Goal: Task Accomplishment & Management: Use online tool/utility

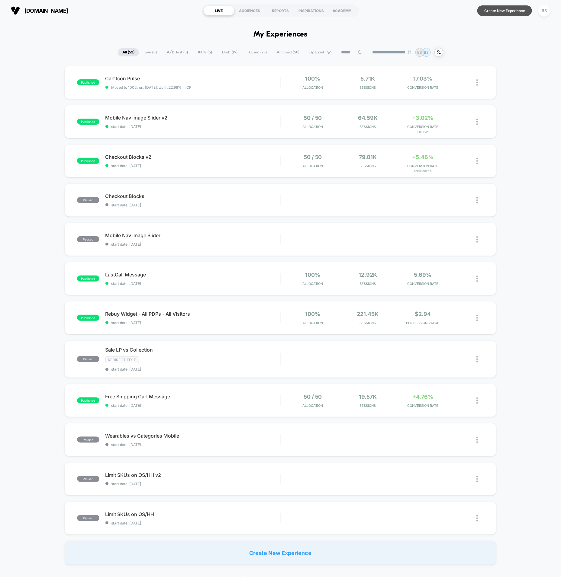
click at [488, 11] on button "Create New Experience" at bounding box center [504, 10] width 55 height 11
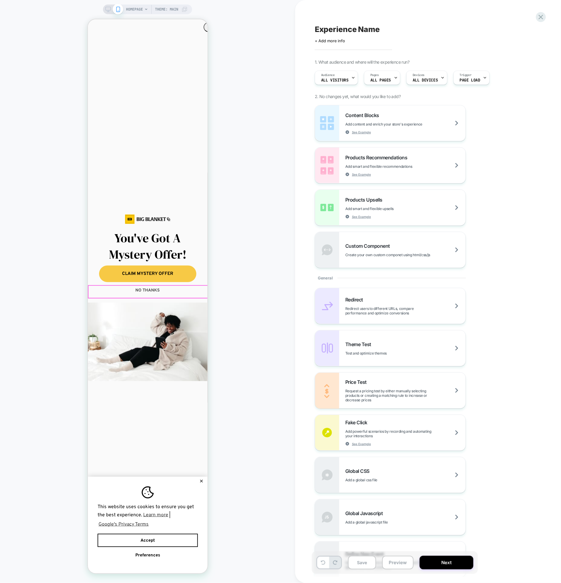
click at [150, 291] on button "NO THANKS" at bounding box center [147, 290] width 97 height 12
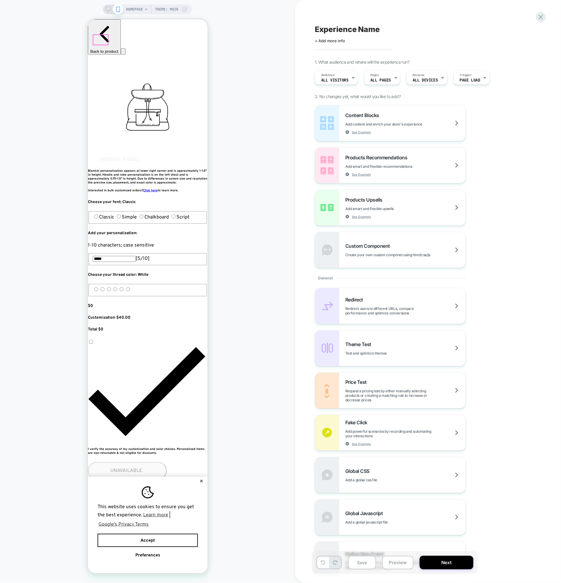
click at [55, 46] on div "HOMEPAGE Theme: MAIN" at bounding box center [147, 291] width 295 height 571
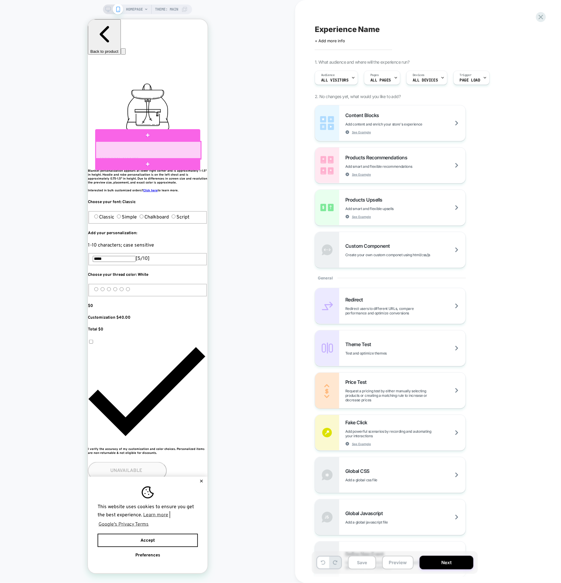
click at [150, 150] on div at bounding box center [147, 150] width 105 height 18
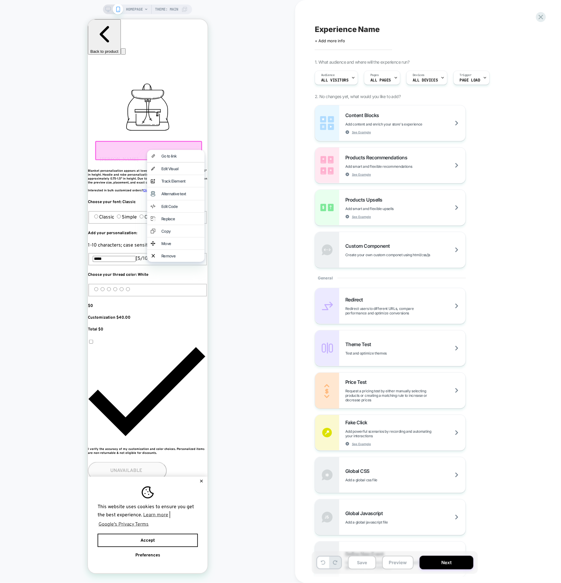
click at [103, 8] on div "HOMEPAGE Theme: MAIN" at bounding box center [147, 10] width 89 height 10
click at [105, 10] on icon at bounding box center [107, 9] width 5 height 5
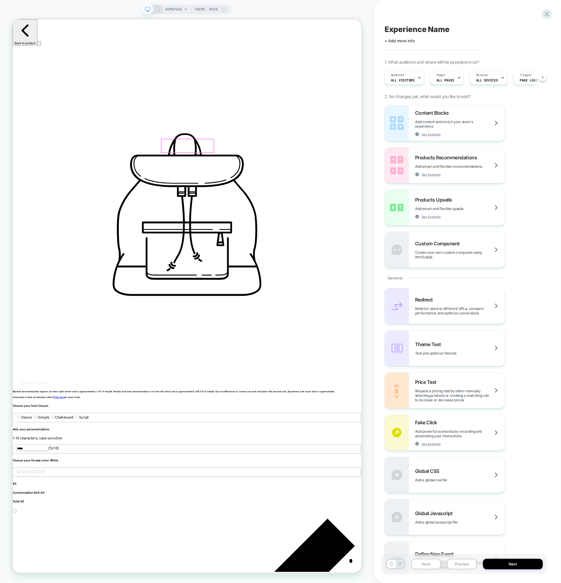
scroll to position [0, 0]
click at [159, 37] on div at bounding box center [156, 39] width 24 height 9
click at [159, 37] on div "Go to link" at bounding box center [187, 44] width 57 height 14
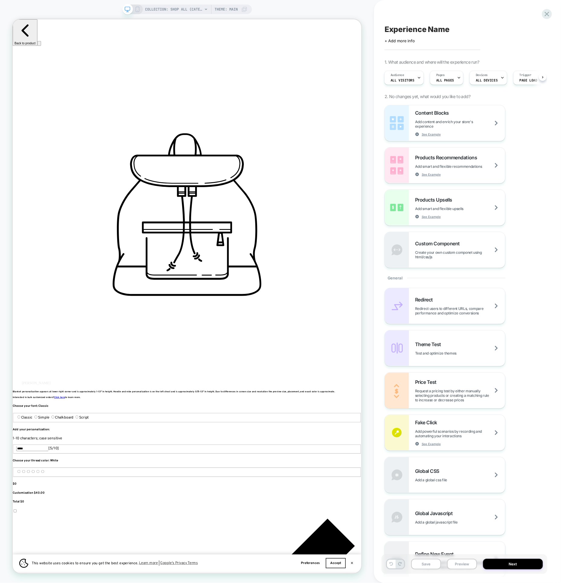
scroll to position [0, 1]
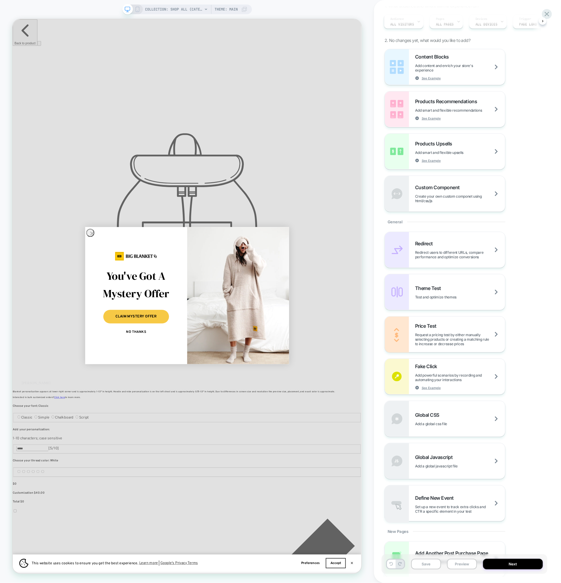
scroll to position [76, 0]
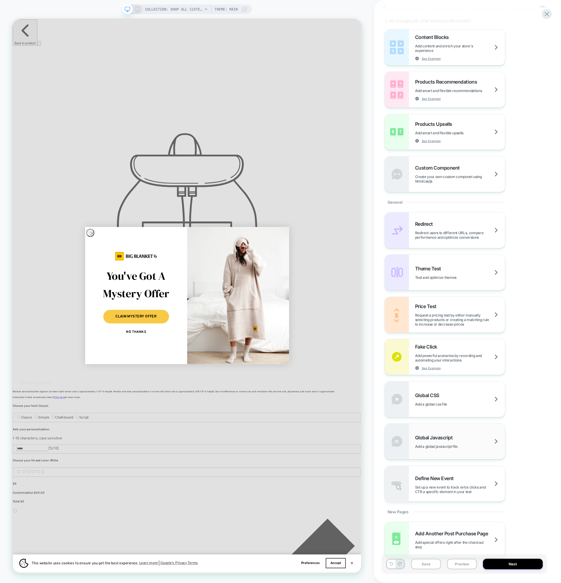
click at [443, 434] on div "Global Javascript Add a global javascript file" at bounding box center [445, 442] width 120 height 36
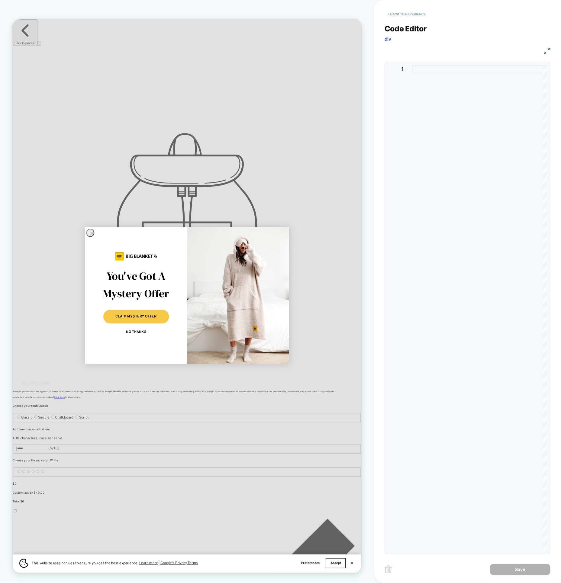
click at [394, 16] on button "< Back to experience" at bounding box center [406, 14] width 44 height 10
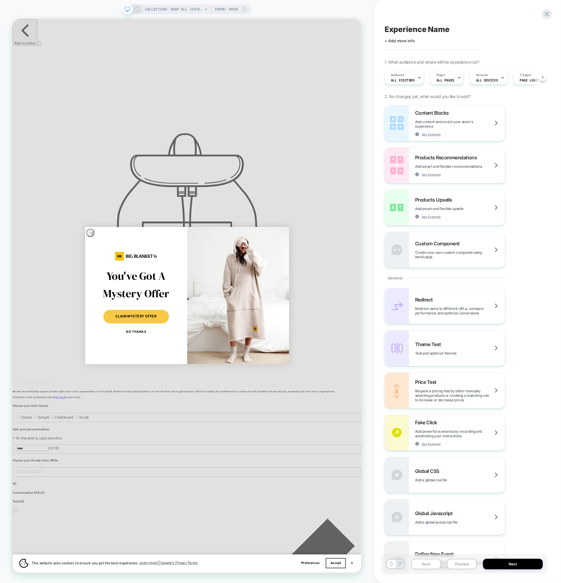
scroll to position [0, 0]
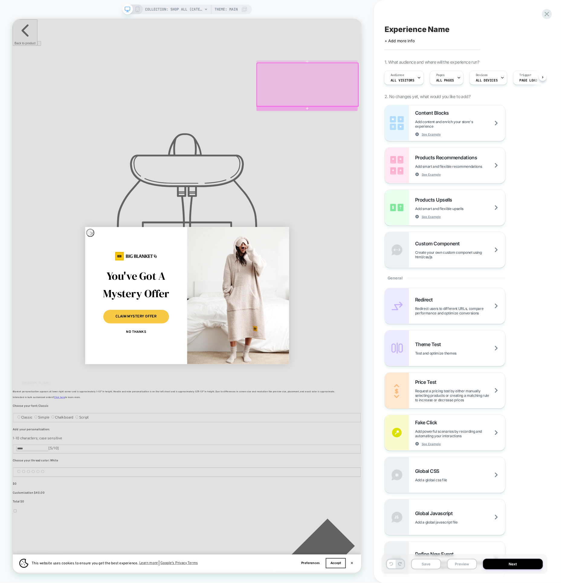
click at [430, 134] on div at bounding box center [404, 137] width 135 height 7
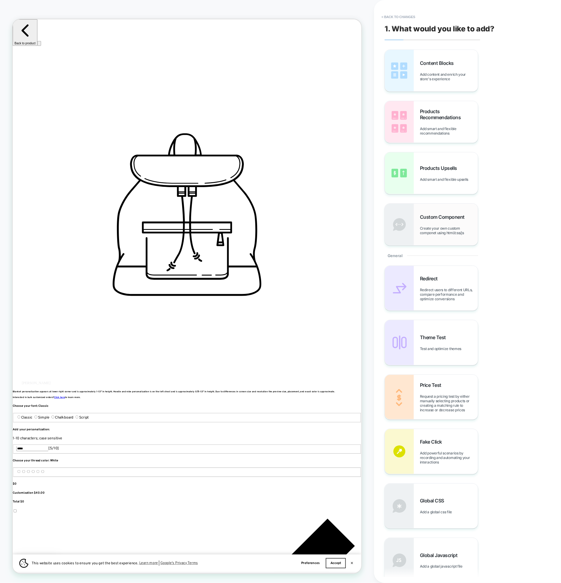
click at [422, 223] on div "Custom Component Create your own custom componet using html/css/js" at bounding box center [449, 224] width 58 height 21
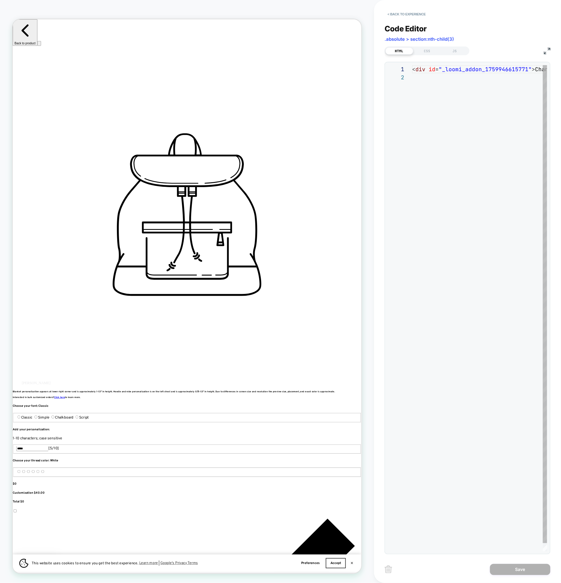
scroll to position [8, 0]
click at [451, 54] on div "JS" at bounding box center [455, 50] width 28 height 7
click at [463, 76] on div at bounding box center [479, 308] width 135 height 486
type textarea "**********"
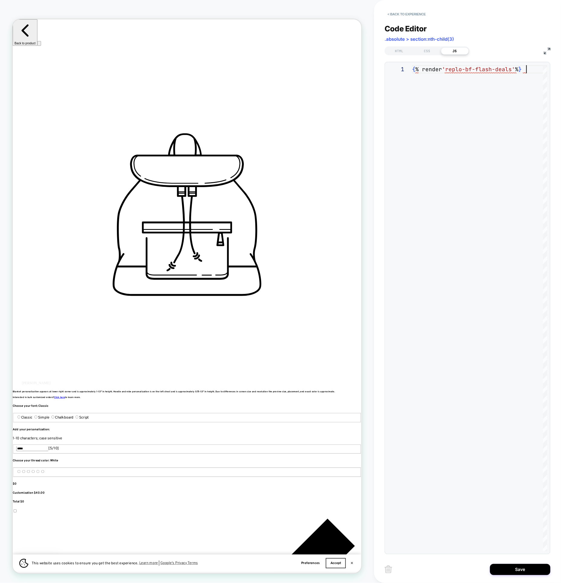
scroll to position [0, 114]
click at [510, 575] on button "Save" at bounding box center [520, 569] width 60 height 11
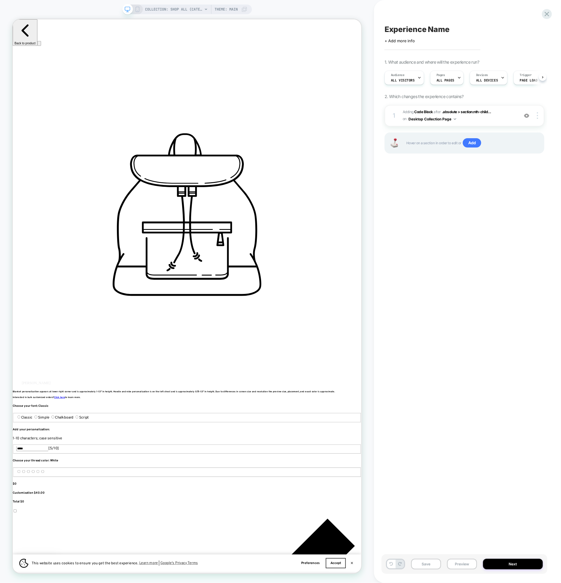
scroll to position [0, 0]
click at [440, 118] on button "Desktop Collection Page" at bounding box center [432, 119] width 48 height 8
click at [540, 117] on div at bounding box center [537, 115] width 11 height 7
click at [482, 121] on span "Adding Code Block AFTER .absolute > section:nth-child... .absolute > section:nt…" at bounding box center [458, 116] width 113 height 14
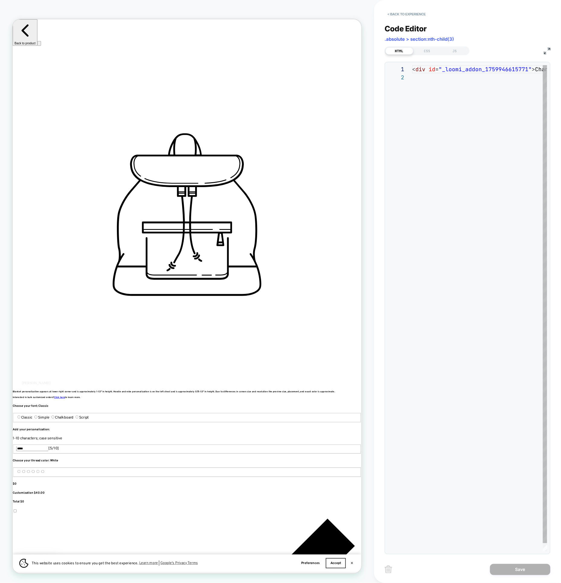
scroll to position [8, 0]
click at [430, 50] on div "CSS" at bounding box center [427, 50] width 28 height 7
click at [433, 69] on div at bounding box center [479, 308] width 135 height 486
click at [393, 50] on div "HTML" at bounding box center [399, 50] width 28 height 7
click at [438, 72] on div "< div id = "_loomi_addon_1759946615771" > Change Me! </ div >" at bounding box center [507, 312] width 190 height 494
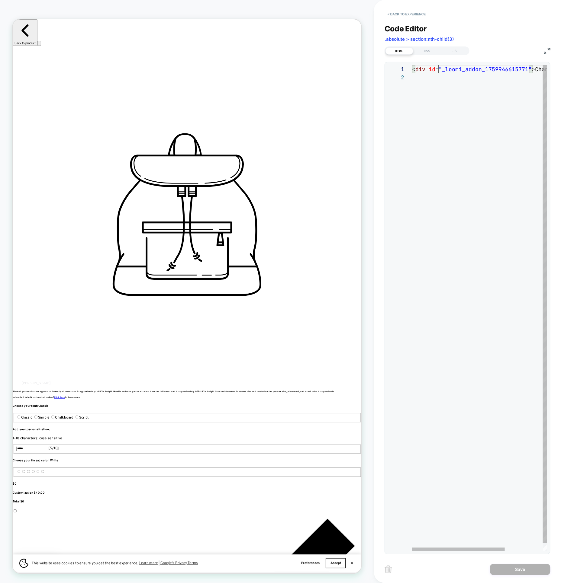
click at [438, 72] on div "< div id = "_loomi_addon_1759946615771" > Change Me! </ div >" at bounding box center [507, 312] width 190 height 494
type textarea "**********"
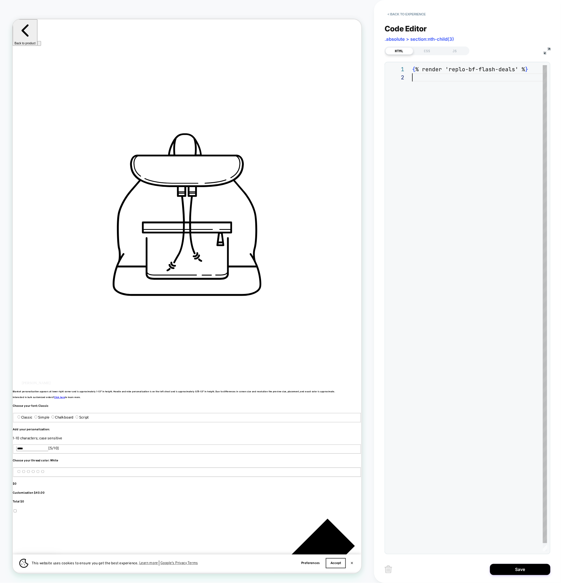
scroll to position [0, 114]
click at [457, 50] on div "JS" at bounding box center [455, 50] width 28 height 7
click at [427, 49] on div "CSS" at bounding box center [427, 50] width 28 height 7
click at [453, 53] on div "JS" at bounding box center [455, 50] width 28 height 7
click at [475, 72] on div "{ % render 'replo-bf-flash-deals' % }" at bounding box center [479, 308] width 135 height 486
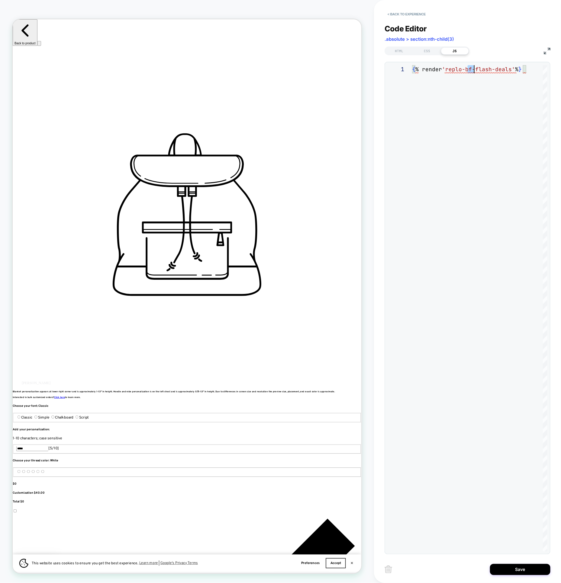
click at [475, 72] on div "{ % render 'replo-bf-flash-deals' % }" at bounding box center [479, 308] width 135 height 486
click at [400, 49] on div "HTML" at bounding box center [399, 50] width 28 height 7
click at [432, 70] on div "{ % render 'replo-bf-flash-deals' % }" at bounding box center [479, 308] width 135 height 486
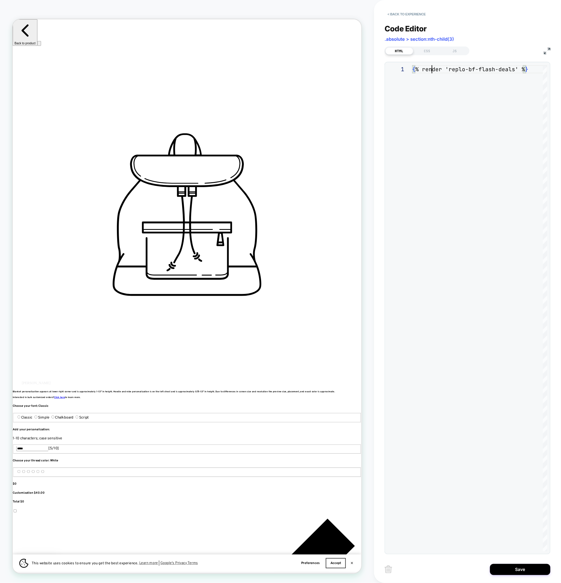
click at [432, 70] on div "{ % render 'replo-bf-flash-deals' % }" at bounding box center [479, 308] width 135 height 486
click at [454, 70] on div at bounding box center [479, 308] width 135 height 486
click at [396, 12] on button "< Back to experience" at bounding box center [406, 14] width 44 height 10
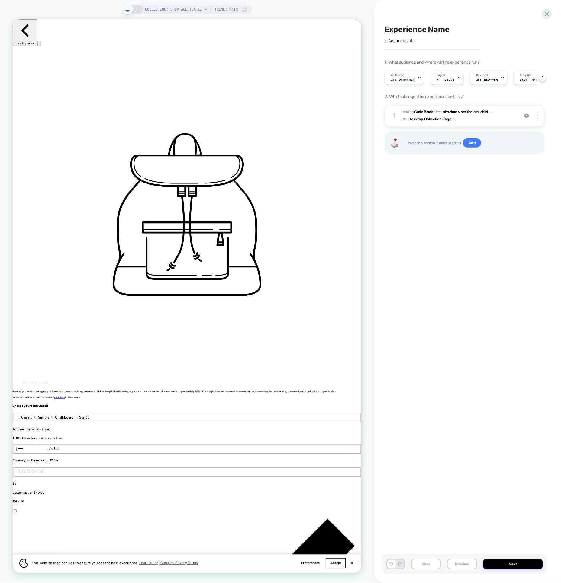
scroll to position [0, 0]
click at [410, 119] on button "Desktop Collection Page" at bounding box center [432, 119] width 48 height 8
click at [395, 123] on div "Desktop Homepage Desktop Collection Page Desktop Product Page Desktop Checkout …" at bounding box center [432, 178] width 82 height 110
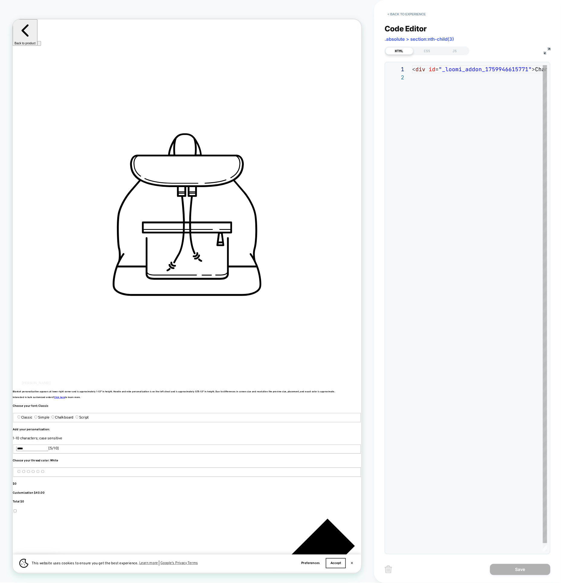
scroll to position [8, 0]
click at [459, 47] on div "HTML CSS JS" at bounding box center [426, 50] width 85 height 9
click at [456, 55] on div "**********" at bounding box center [467, 286] width 166 height 538
click at [456, 50] on div "JS" at bounding box center [455, 50] width 28 height 7
click at [455, 69] on div "{ % render 'replo-bf-flash-deals' % }" at bounding box center [479, 308] width 135 height 486
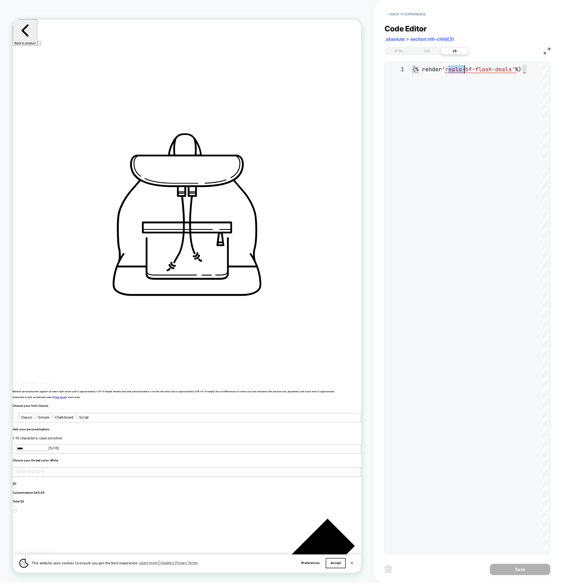
click at [455, 69] on div "{ % render 'replo-bf-flash-deals' % }" at bounding box center [479, 308] width 135 height 486
type textarea "*"
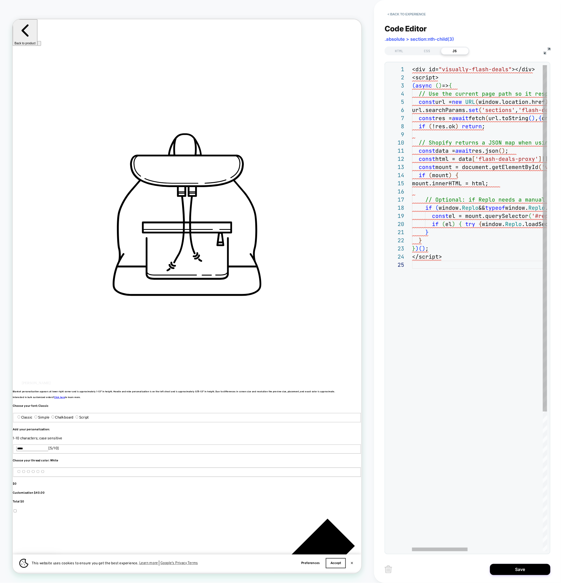
click at [463, 258] on div "<div id= "visually-flash-deals" ></div> <script> ( async ( ) => { // Use the cu…" at bounding box center [570, 406] width 317 height 682
drag, startPoint x: 457, startPoint y: 264, endPoint x: 393, endPoint y: 258, distance: 65.0
click at [412, 258] on div "<div id= "visually-flash-deals" ></div> <script> ( async ( ) => { // Use the cu…" at bounding box center [570, 406] width 317 height 682
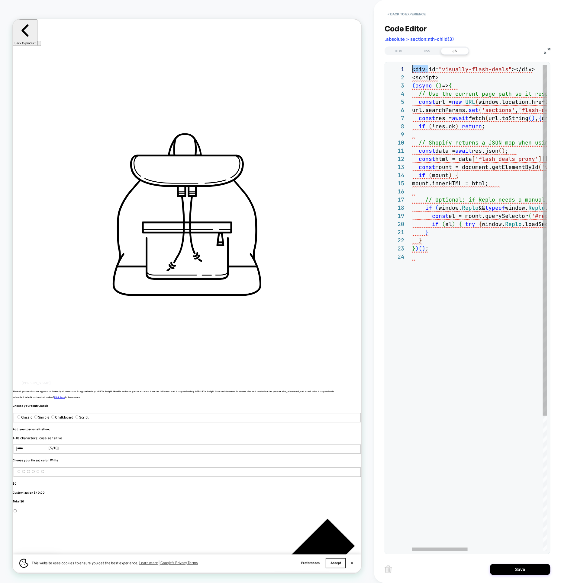
drag, startPoint x: 429, startPoint y: 68, endPoint x: 406, endPoint y: 67, distance: 23.3
click at [412, 67] on div "<div id= "visually-flash-deals" ></div> <script> ( async ( ) => { // Use the cu…" at bounding box center [570, 402] width 317 height 674
click at [438, 74] on div "<div id= "visually-flash-deals" ></div> <script> ( async ( ) => { // Use the cu…" at bounding box center [570, 402] width 317 height 674
drag, startPoint x: 440, startPoint y: 75, endPoint x: 403, endPoint y: 75, distance: 36.5
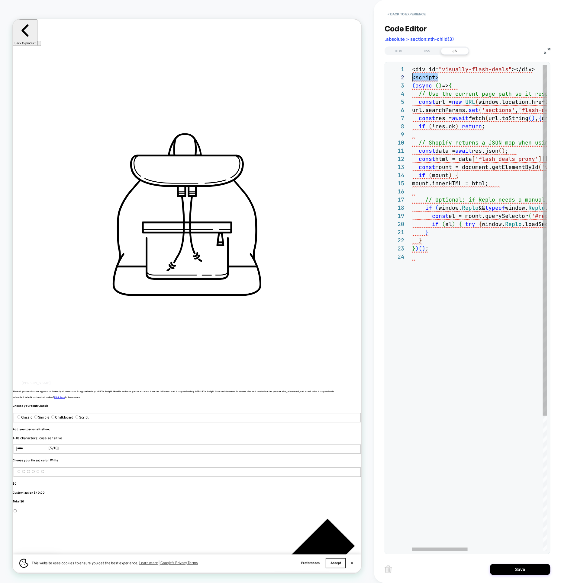
click at [412, 75] on div "<div id= "visually-flash-deals" ></div> <script> ( async ( ) => { // Use the cu…" at bounding box center [570, 402] width 317 height 674
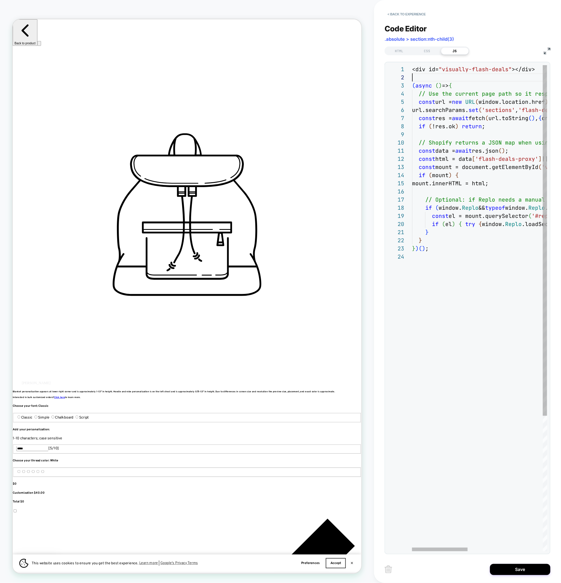
click at [465, 282] on div "<div id= "visually-flash-deals" ></div> ( async ( ) => { // Use the current pag…" at bounding box center [570, 402] width 317 height 674
type textarea "* *** *****"
click at [399, 51] on div "HTML" at bounding box center [399, 50] width 28 height 7
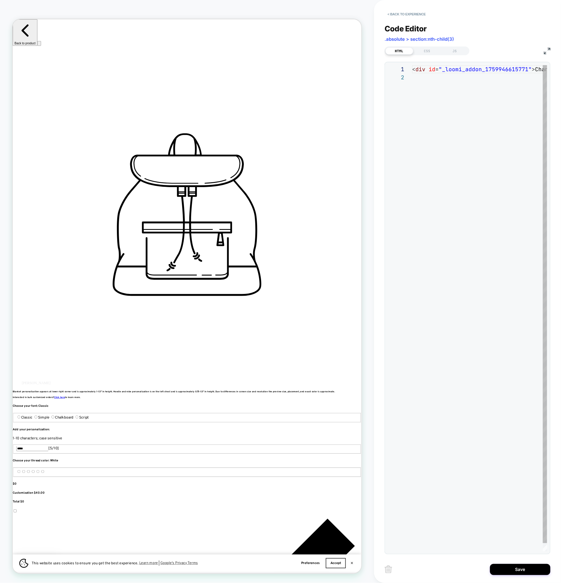
scroll to position [8, 0]
click at [430, 64] on div "**********" at bounding box center [467, 308] width 166 height 493
click at [430, 65] on div "< div id = "_loomi_addon_1759946615771" > Change Me! </ div >" at bounding box center [507, 312] width 190 height 494
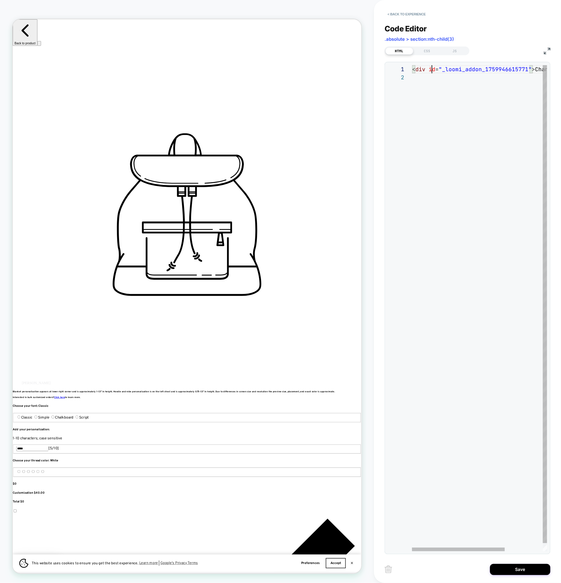
click at [430, 65] on div "< div id = "_loomi_addon_1759946615771" > Change Me! </ div >" at bounding box center [507, 312] width 190 height 494
click at [428, 51] on div "CSS" at bounding box center [427, 50] width 28 height 7
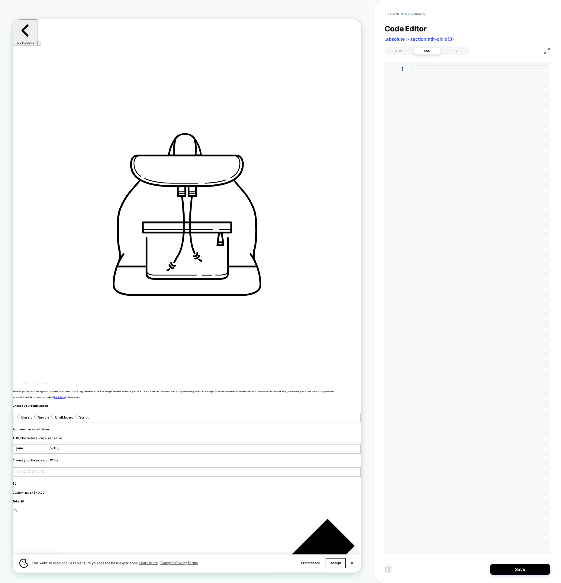
click at [454, 50] on div "JS" at bounding box center [455, 50] width 28 height 7
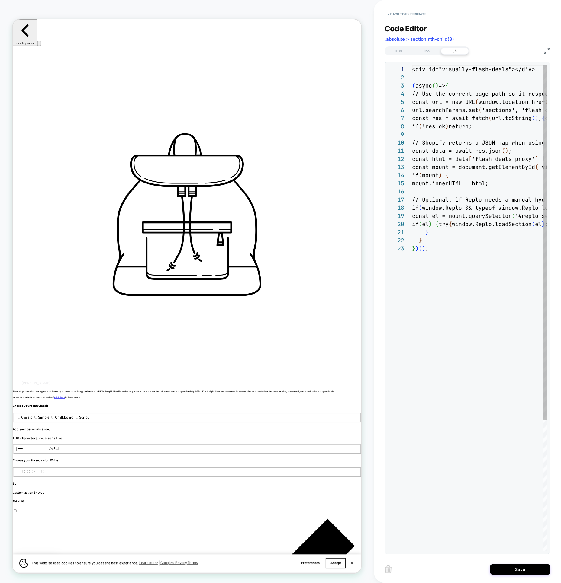
scroll to position [82, 0]
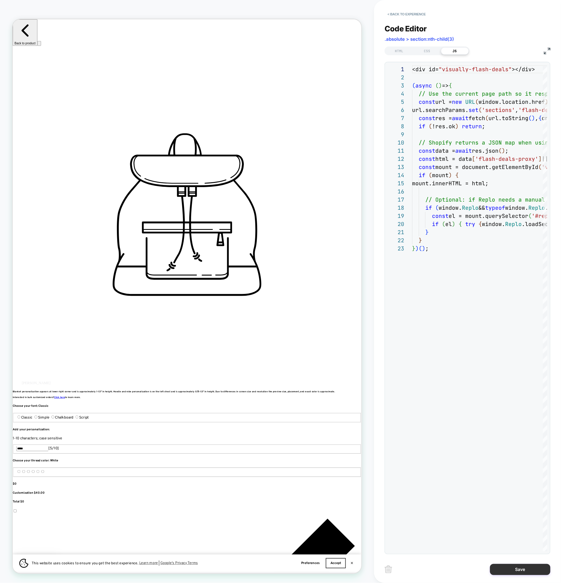
click at [522, 569] on button "Save" at bounding box center [520, 569] width 60 height 11
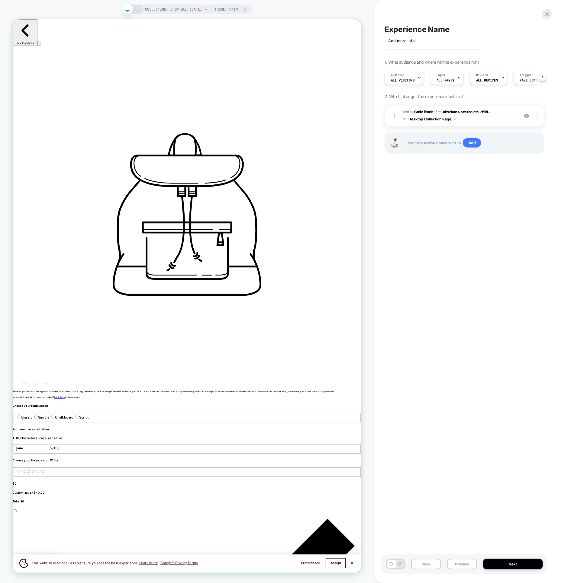
scroll to position [0, 0]
click at [537, 115] on img at bounding box center [536, 115] width 1 height 7
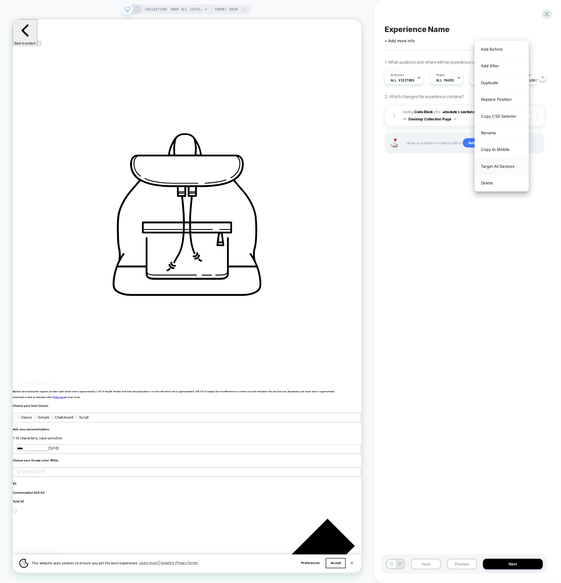
click at [494, 165] on div "Target All Devices" at bounding box center [502, 166] width 54 height 17
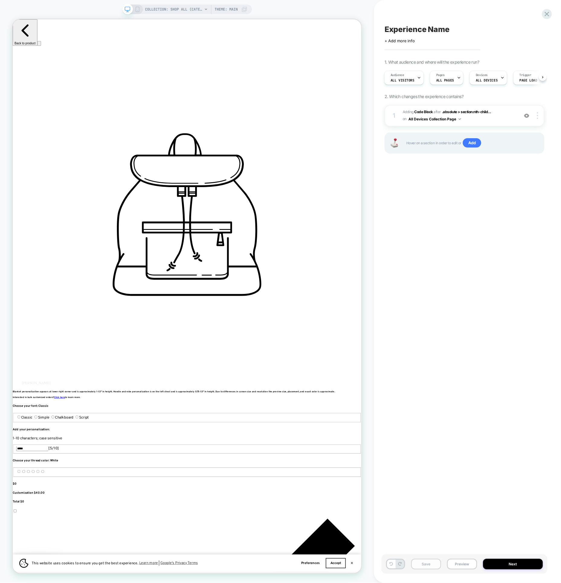
click at [424, 563] on button "Save" at bounding box center [426, 564] width 30 height 11
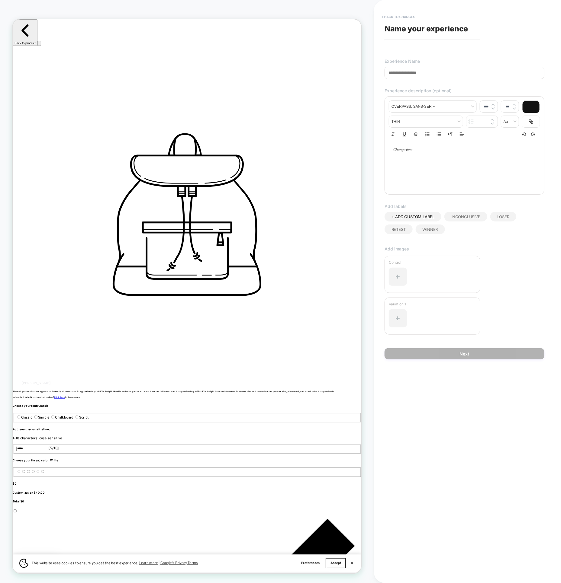
click at [391, 13] on button "< Back to changes" at bounding box center [398, 17] width 40 height 10
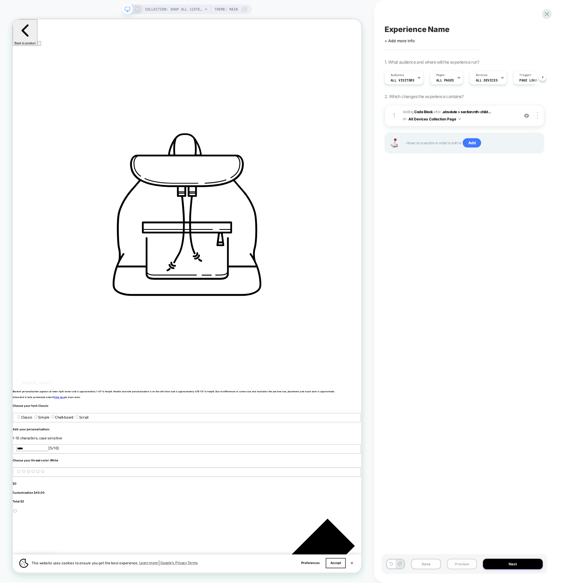
click at [457, 567] on button "Preview" at bounding box center [462, 564] width 30 height 11
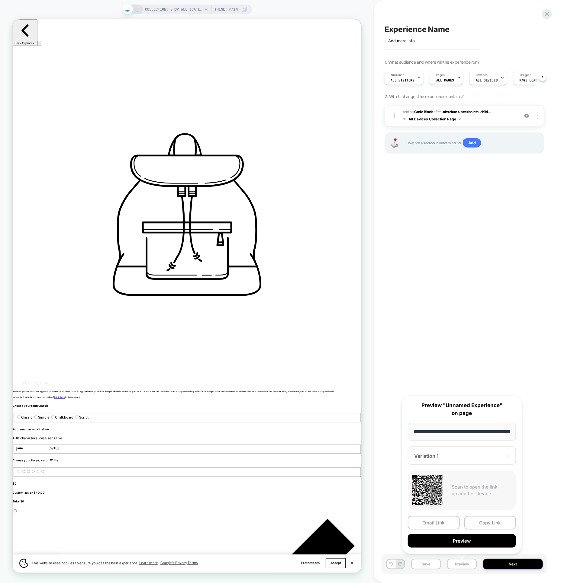
scroll to position [0, 40]
click at [485, 524] on button "Copy Link" at bounding box center [490, 523] width 52 height 14
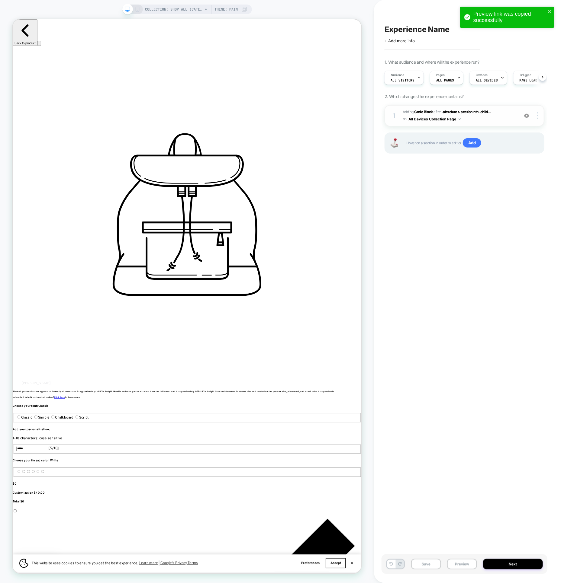
click at [399, 118] on div "1 Adding Code Block AFTER .absolute > section:nth-child... .absolute > section:…" at bounding box center [464, 115] width 160 height 21
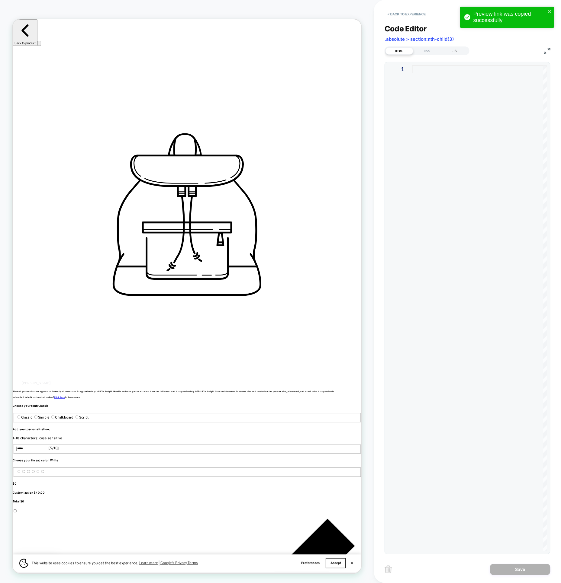
click at [455, 50] on div "JS" at bounding box center [455, 50] width 28 height 7
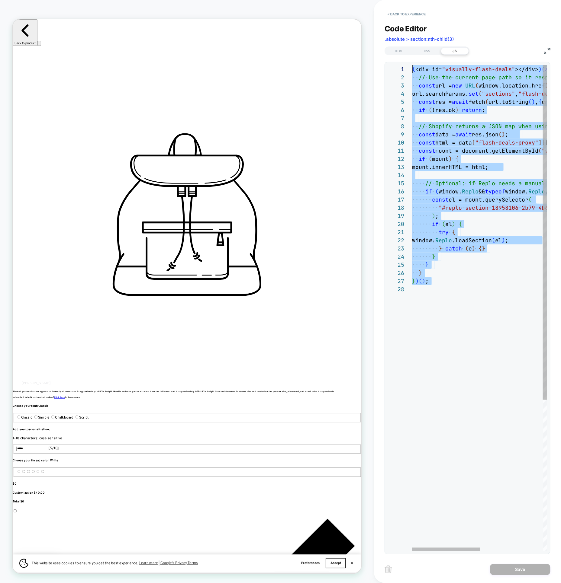
drag, startPoint x: 442, startPoint y: 289, endPoint x: 400, endPoint y: 64, distance: 228.7
click at [412, 65] on div "( <div id= "visually-flash-deals" ></div> ) ( async ( ) => { // Use the current…" at bounding box center [541, 418] width 258 height 706
type textarea "*"
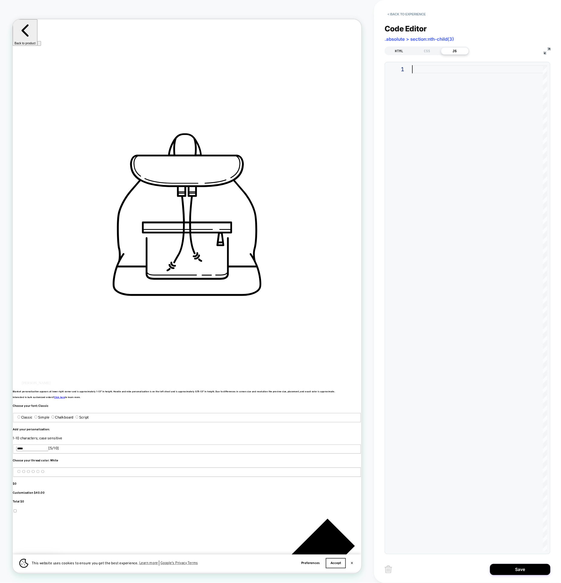
click at [398, 50] on div "HTML" at bounding box center [399, 50] width 28 height 7
click at [432, 80] on div at bounding box center [479, 308] width 135 height 486
type textarea "* *** ***** *********"
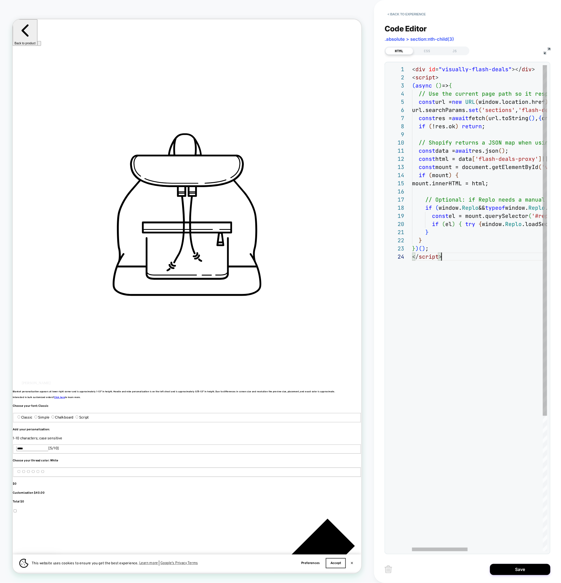
scroll to position [24, 29]
click at [513, 577] on div "Save" at bounding box center [467, 569] width 166 height 15
click at [429, 49] on div "CSS" at bounding box center [427, 50] width 28 height 7
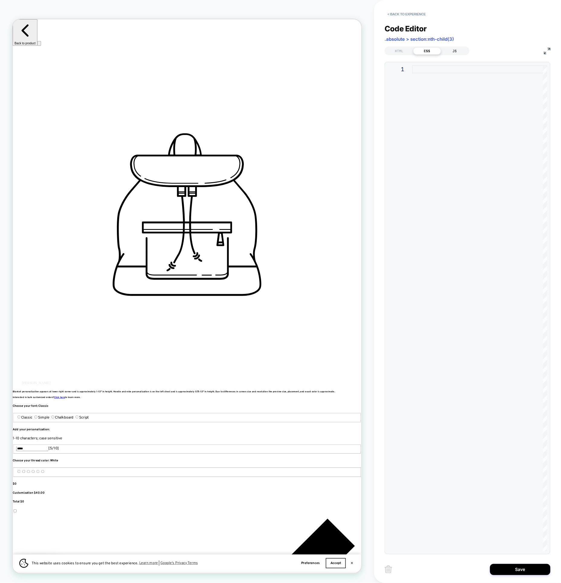
click at [445, 52] on div "JS" at bounding box center [455, 50] width 28 height 7
click at [512, 571] on button "Save" at bounding box center [520, 569] width 60 height 11
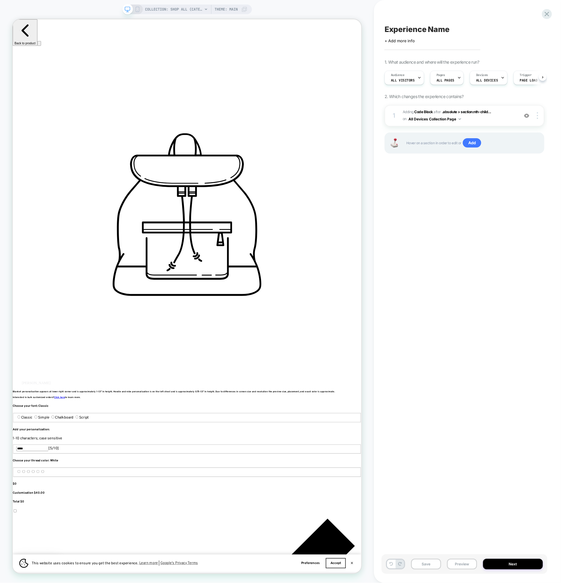
scroll to position [0, 0]
click at [424, 566] on button "Save" at bounding box center [426, 564] width 30 height 11
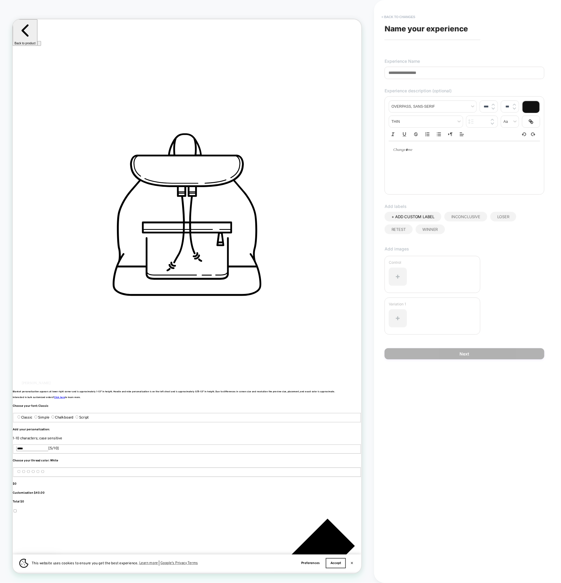
click at [386, 15] on button "< Back to changes" at bounding box center [398, 17] width 40 height 10
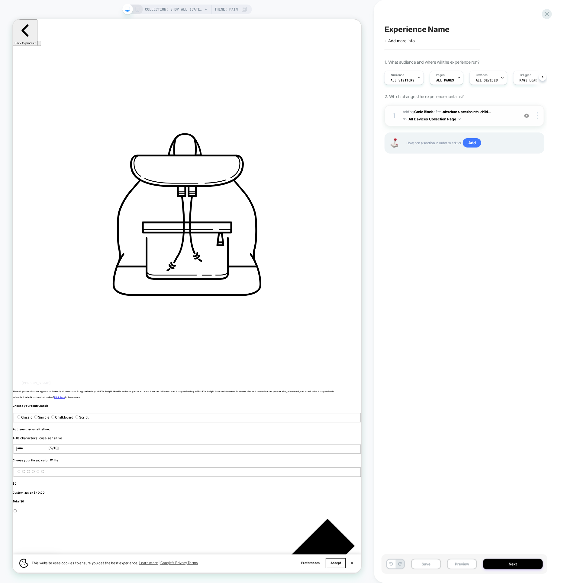
click at [401, 120] on div "1 Adding Code Block AFTER .absolute > section:nth-child... .absolute > section:…" at bounding box center [464, 115] width 160 height 21
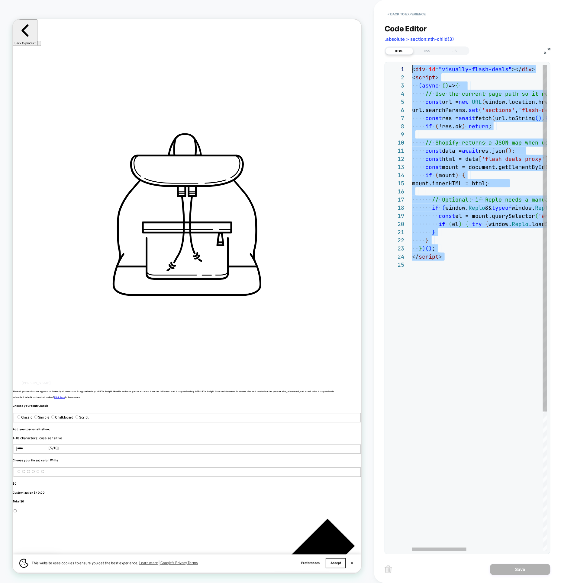
scroll to position [0, 0]
drag, startPoint x: 461, startPoint y: 277, endPoint x: 393, endPoint y: 43, distance: 243.4
type textarea "*"
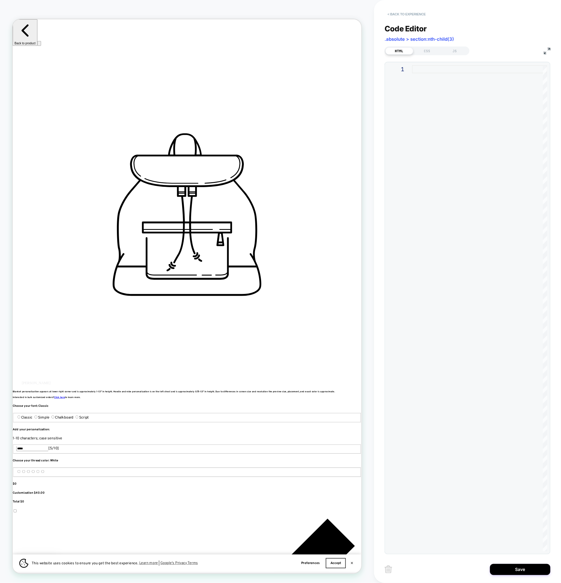
click at [397, 16] on button "< Back to experience" at bounding box center [406, 14] width 44 height 10
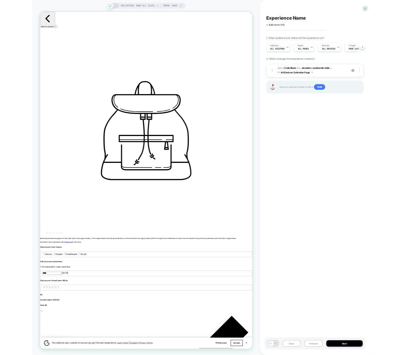
scroll to position [0, 0]
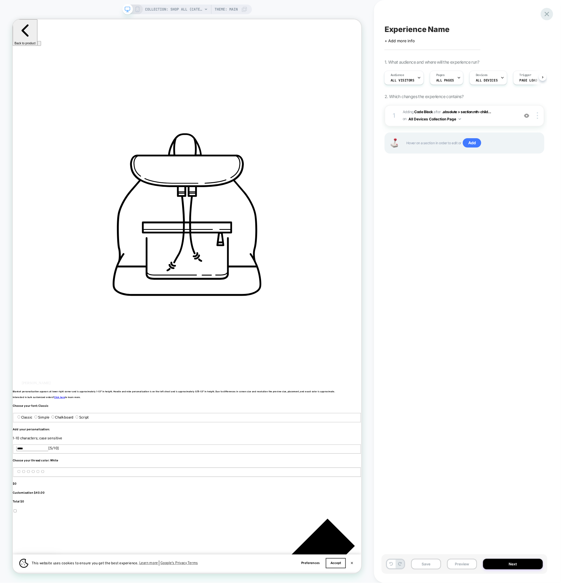
click at [546, 13] on icon at bounding box center [546, 14] width 8 height 8
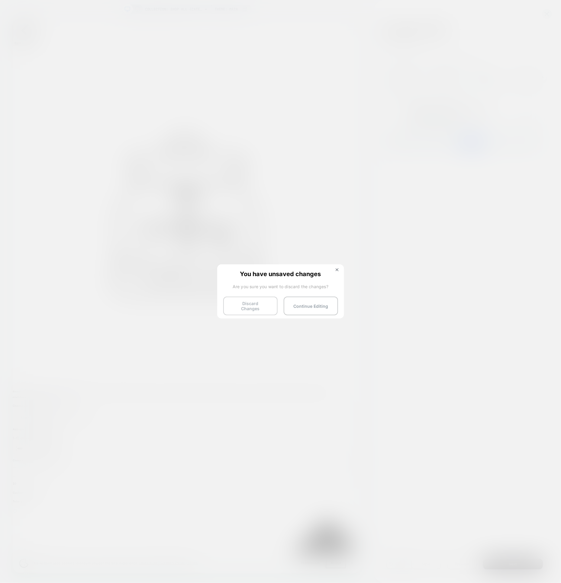
drag, startPoint x: 291, startPoint y: 308, endPoint x: 243, endPoint y: 305, distance: 47.8
click at [243, 305] on div "Discard Changes Continue Editing" at bounding box center [280, 304] width 115 height 15
click at [242, 305] on button "Discard Changes" at bounding box center [250, 306] width 54 height 19
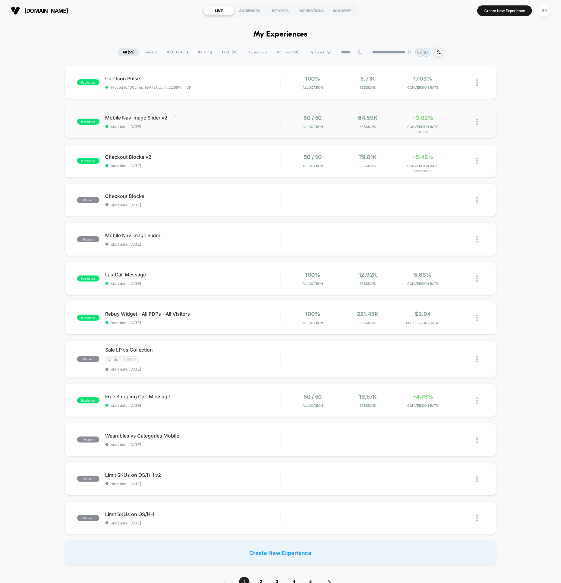
click at [271, 126] on span "start date: [DATE]" at bounding box center [192, 126] width 175 height 5
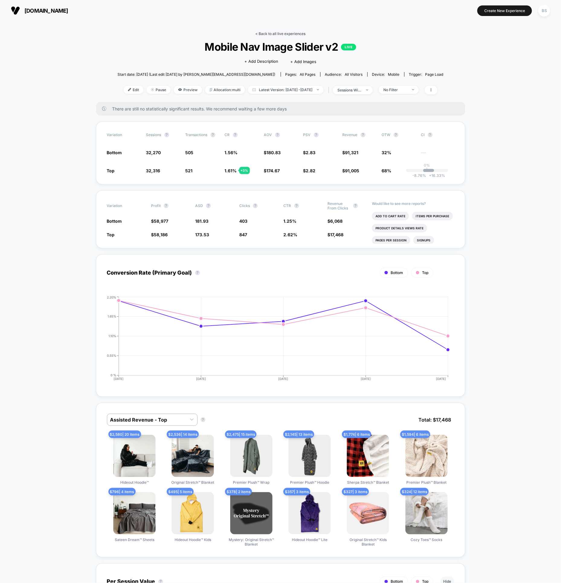
click at [268, 31] on link "< Back to all live experiences" at bounding box center [280, 33] width 50 height 5
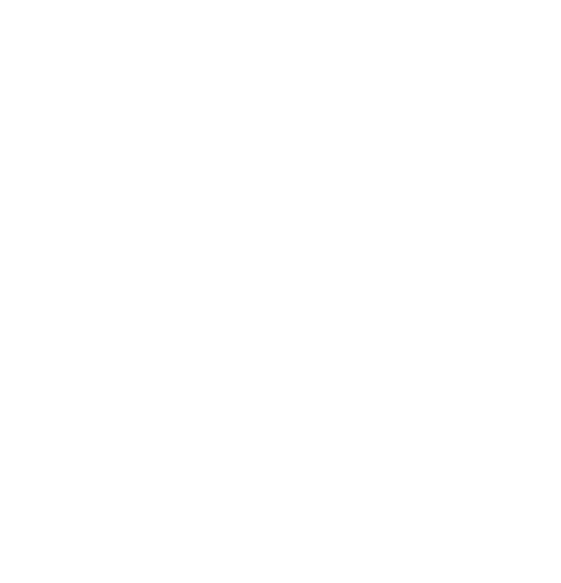
click at [268, 31] on html "Navigated to Visually.io | No-code CRO for Shopify 200s" at bounding box center [280, 291] width 561 height 583
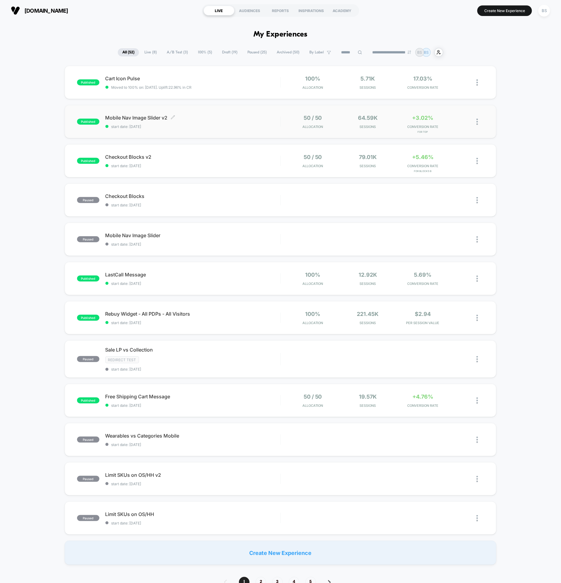
click at [197, 123] on div "Mobile Nav Image Slider v2 Click to edit experience details Click to edit exper…" at bounding box center [192, 122] width 175 height 14
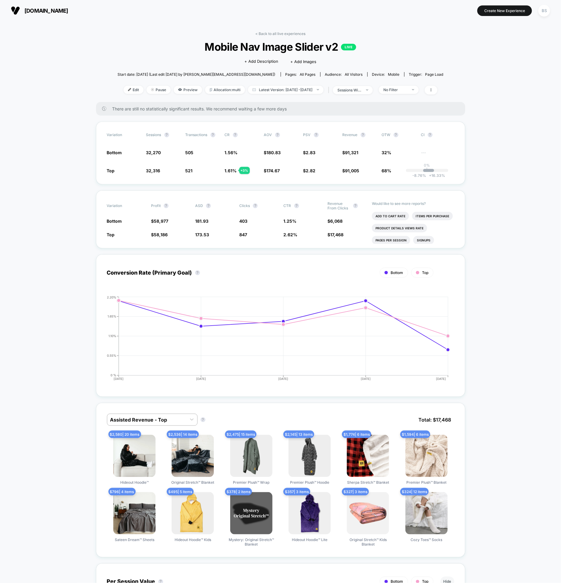
click at [259, 36] on div "< Back to all live experiences Mobile Nav Image Slider v2 LIVE Click to edit ex…" at bounding box center [280, 66] width 326 height 71
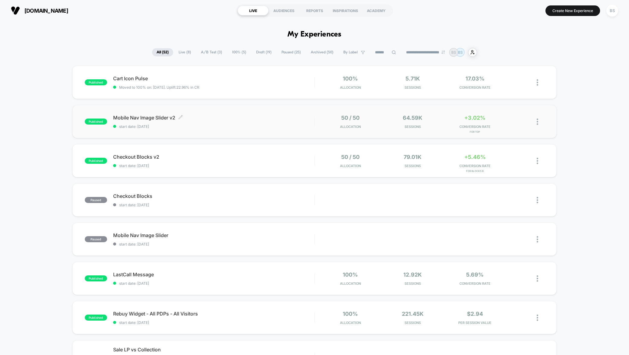
click at [277, 125] on span "start date: [DATE]" at bounding box center [213, 126] width 201 height 5
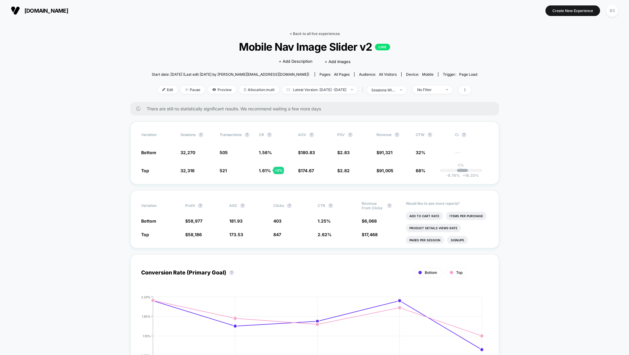
click at [300, 31] on link "< Back to all live experiences" at bounding box center [315, 33] width 50 height 5
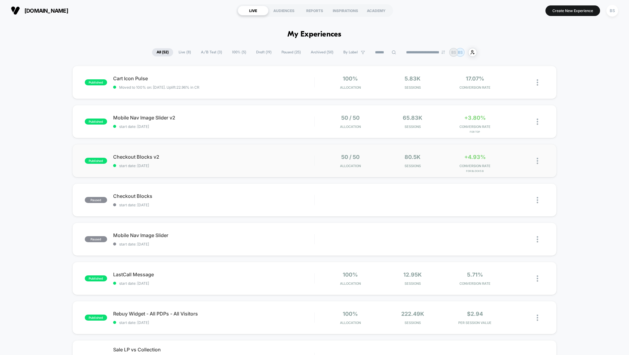
click at [314, 168] on div "published Checkout Blocks v2 start date: 10/4/2025 50 / 50 Allocation 80.5k Ses…" at bounding box center [314, 160] width 485 height 33
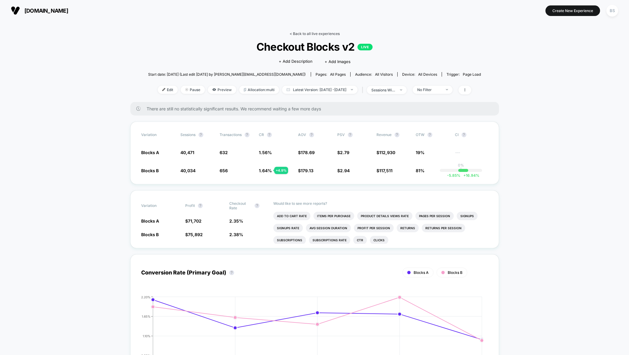
click at [308, 34] on link "< Back to all live experiences" at bounding box center [315, 33] width 50 height 5
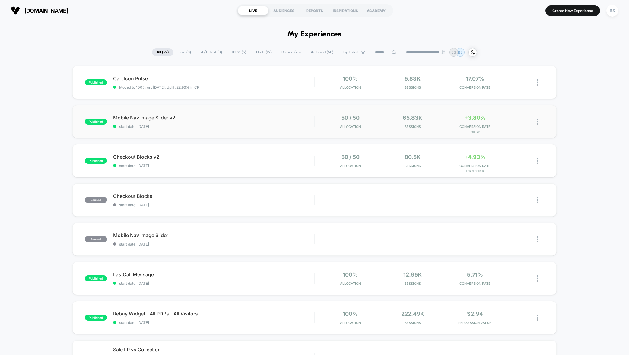
click at [267, 114] on div "published Mobile Nav Image Slider v2 start date: 10/4/2025 50 / 50 Allocation 6…" at bounding box center [314, 121] width 485 height 33
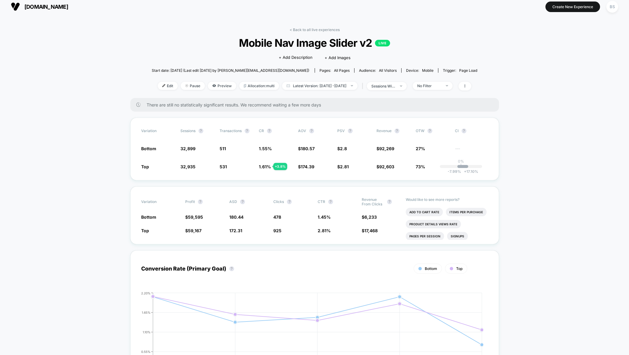
scroll to position [5, 0]
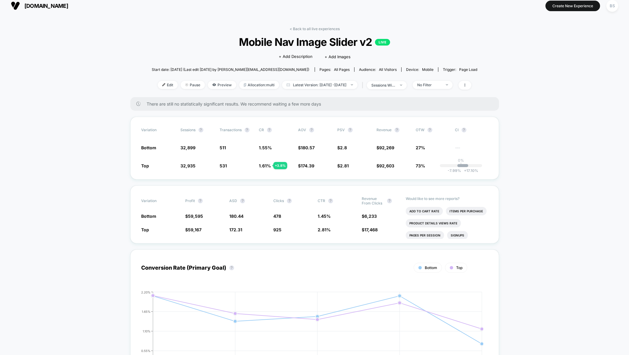
click at [306, 27] on link "< Back to all live experiences" at bounding box center [315, 29] width 50 height 5
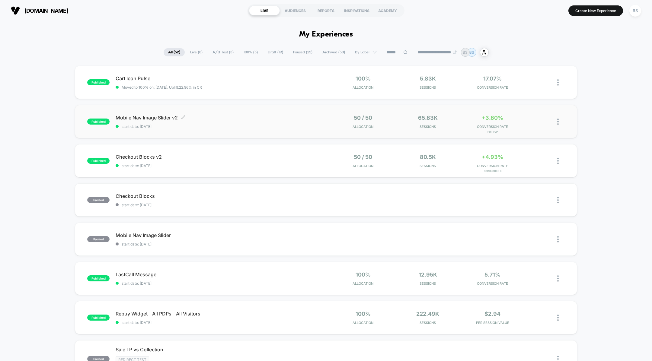
click at [322, 116] on span "Mobile Nav Image Slider v2 Click to edit experience details" at bounding box center [221, 118] width 210 height 6
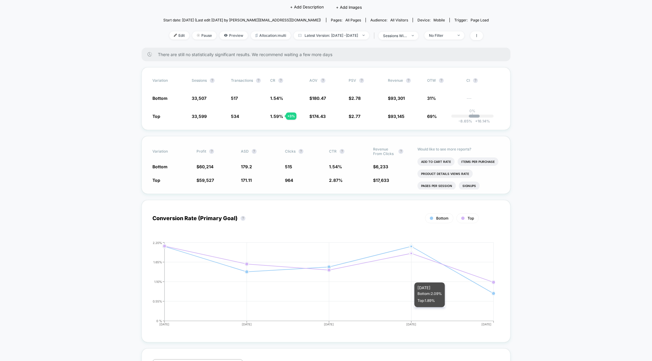
scroll to position [21, 0]
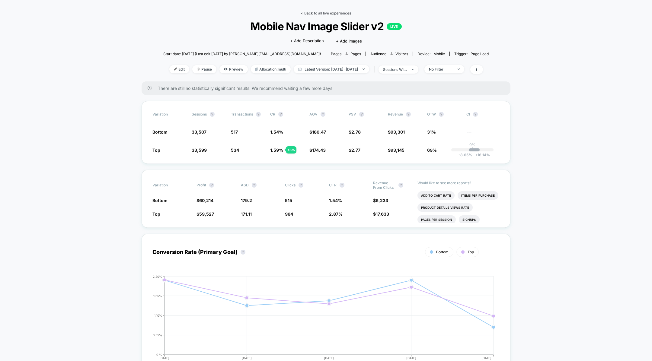
click at [302, 12] on link "< Back to all live experiences" at bounding box center [326, 13] width 50 height 5
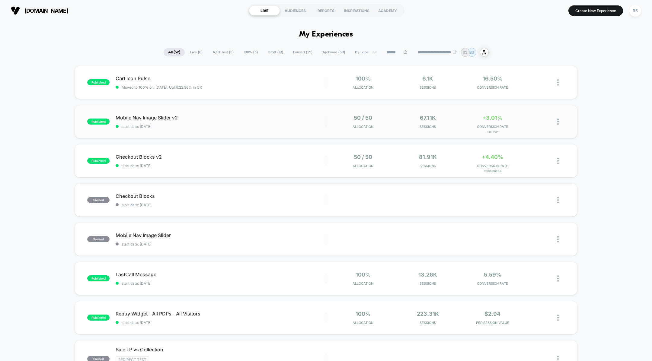
click at [230, 129] on div "published Mobile Nav Image Slider v2 start date: 10/4/2025 50 / 50 Allocation 6…" at bounding box center [326, 121] width 502 height 33
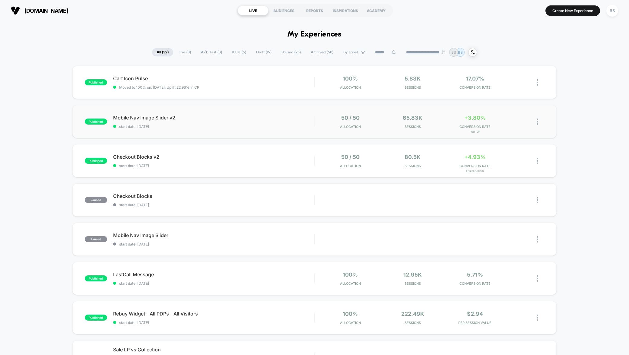
click at [280, 130] on div "published Mobile Nav Image Slider v2 start date: [DATE] 50 / 50 Allocation 65.8…" at bounding box center [314, 121] width 485 height 33
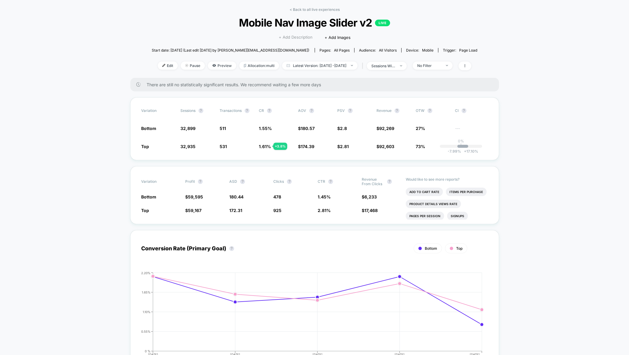
scroll to position [21, 0]
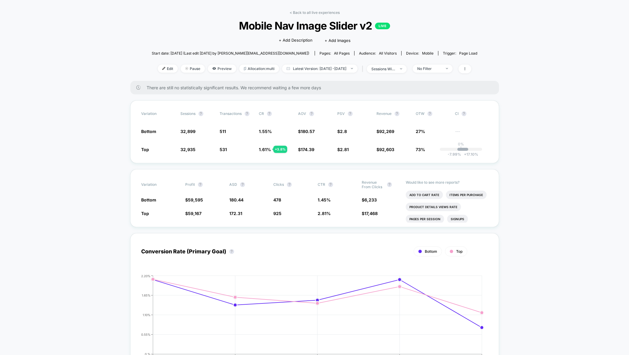
click at [309, 13] on link "< Back to all live experiences" at bounding box center [315, 12] width 50 height 5
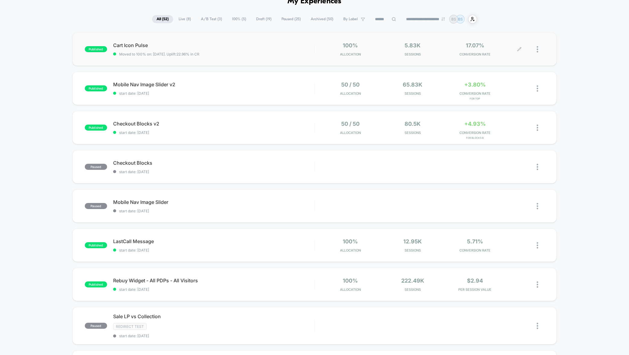
scroll to position [35, 0]
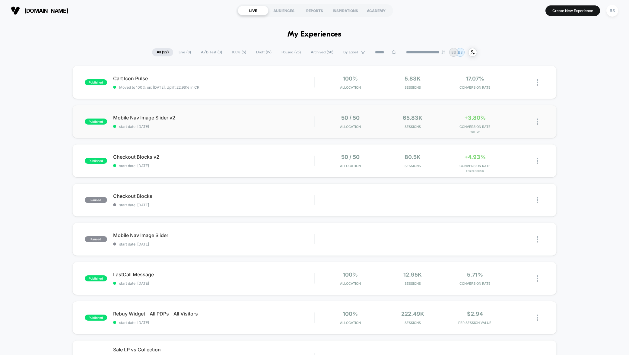
scroll to position [294, 0]
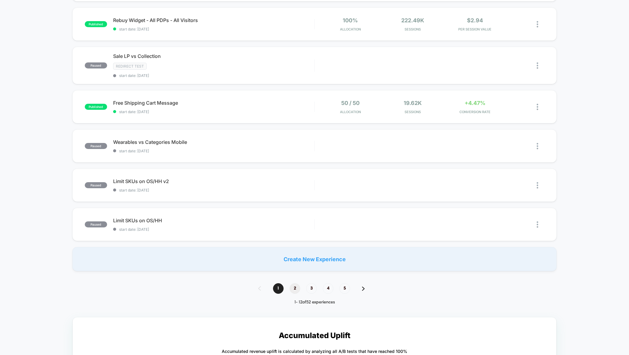
click at [295, 287] on span "2" at bounding box center [295, 288] width 11 height 11
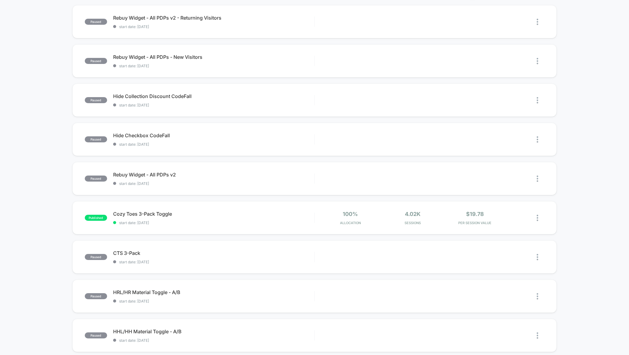
scroll to position [0, 0]
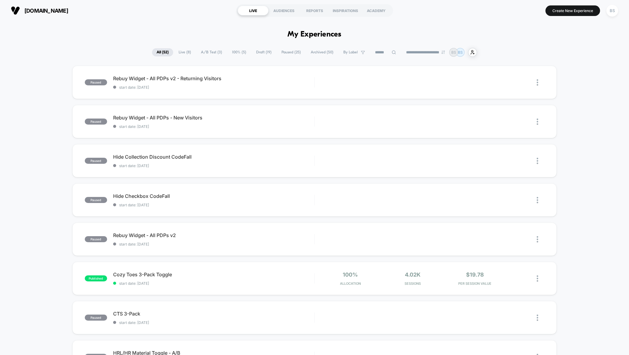
click at [205, 52] on span "A/B Test ( 3 )" at bounding box center [212, 52] width 30 height 8
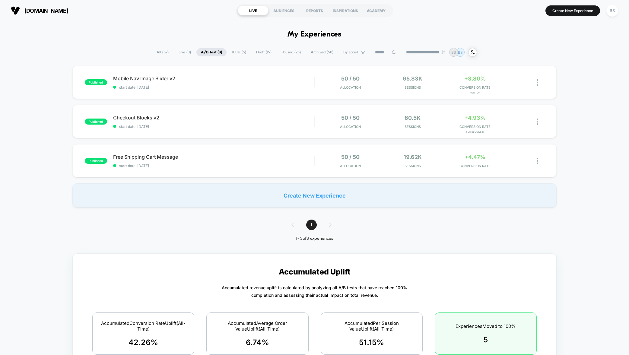
click at [177, 51] on span "Live ( 8 )" at bounding box center [184, 52] width 21 height 8
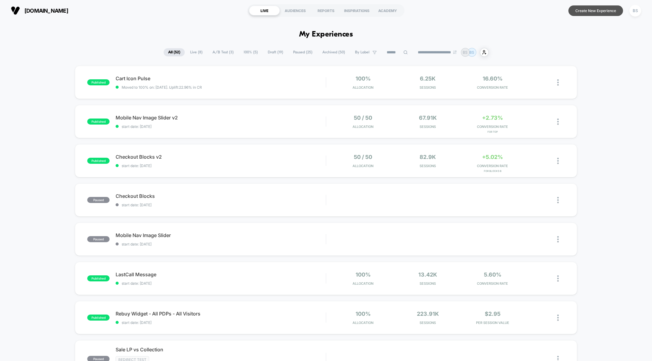
click at [592, 10] on button "Create New Experience" at bounding box center [595, 10] width 55 height 11
